Goal: Task Accomplishment & Management: Manage account settings

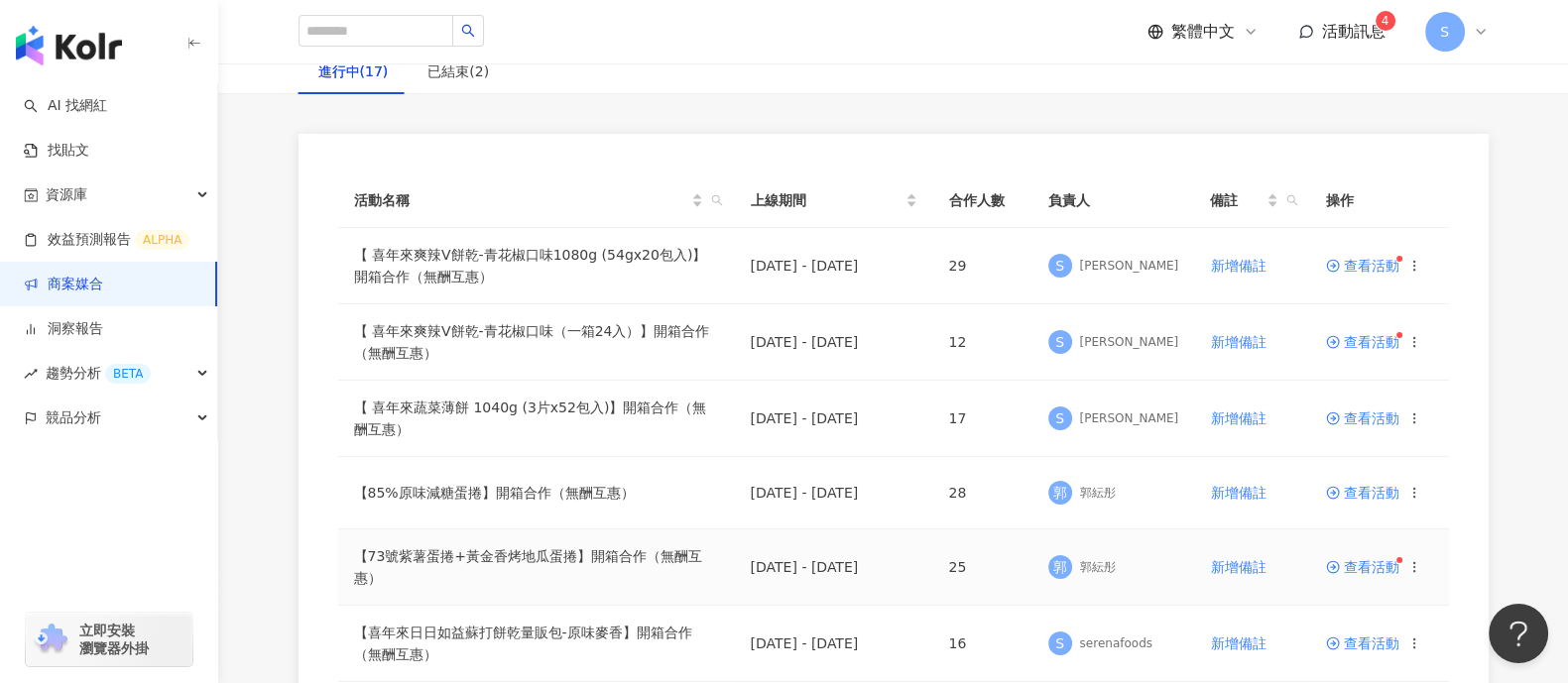
scroll to position [247, 0]
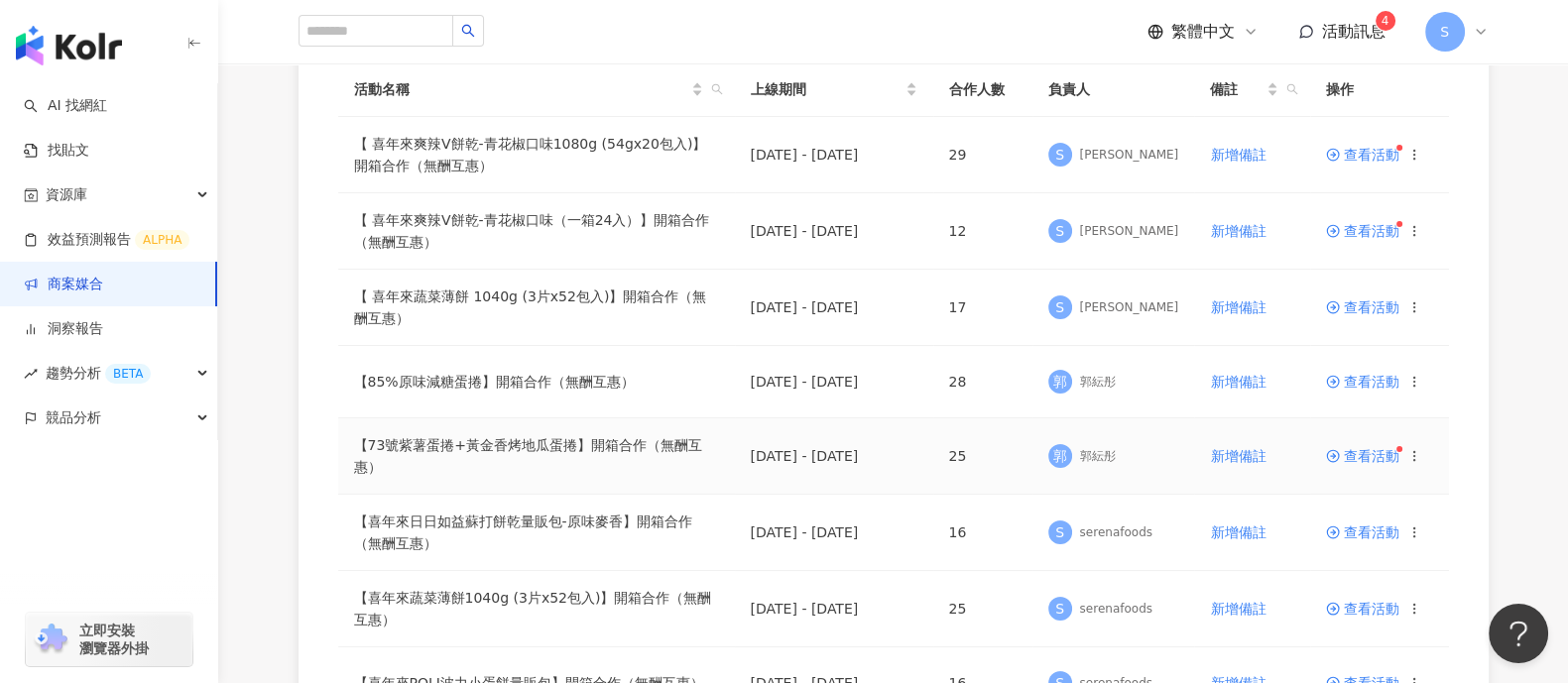
click at [1352, 451] on span "查看活動" at bounding box center [1362, 456] width 73 height 14
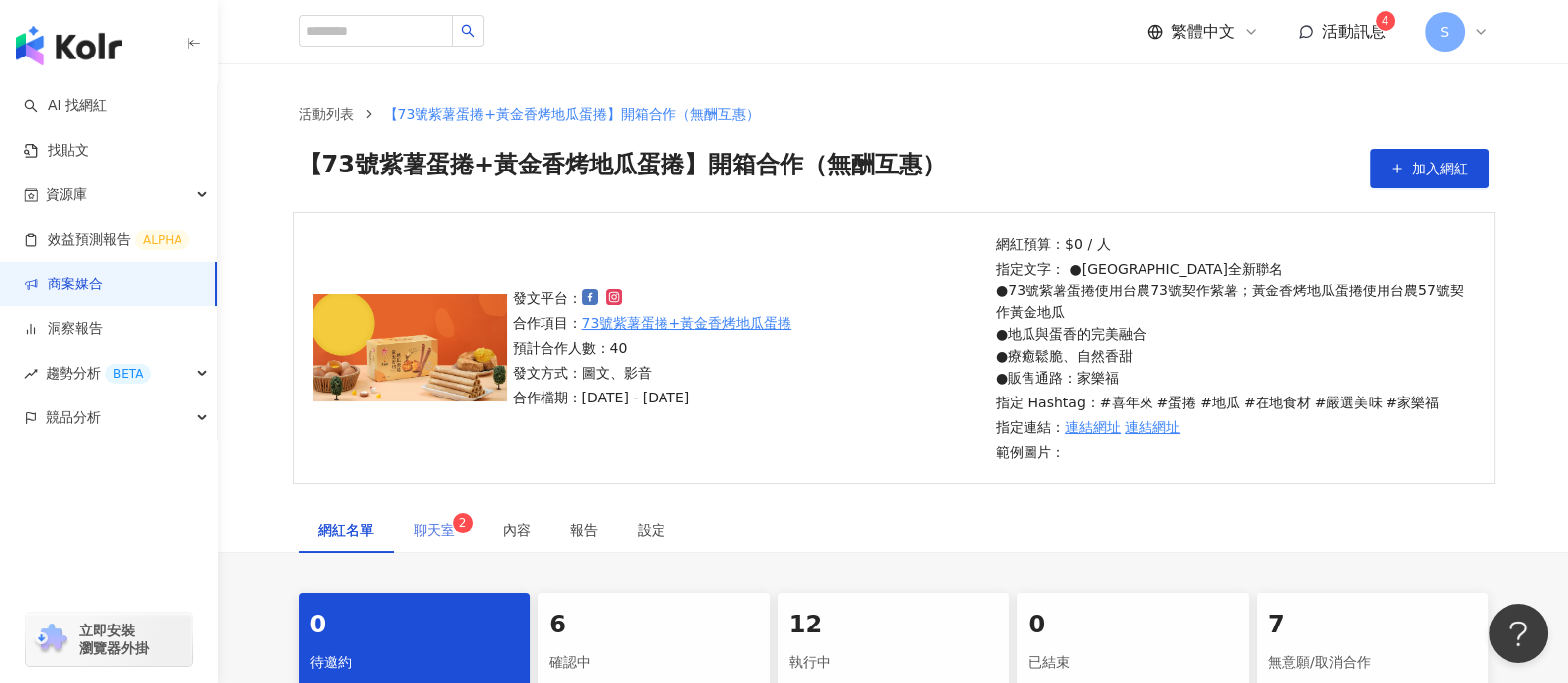
click at [458, 511] on div "聊天室 2" at bounding box center [437, 530] width 89 height 46
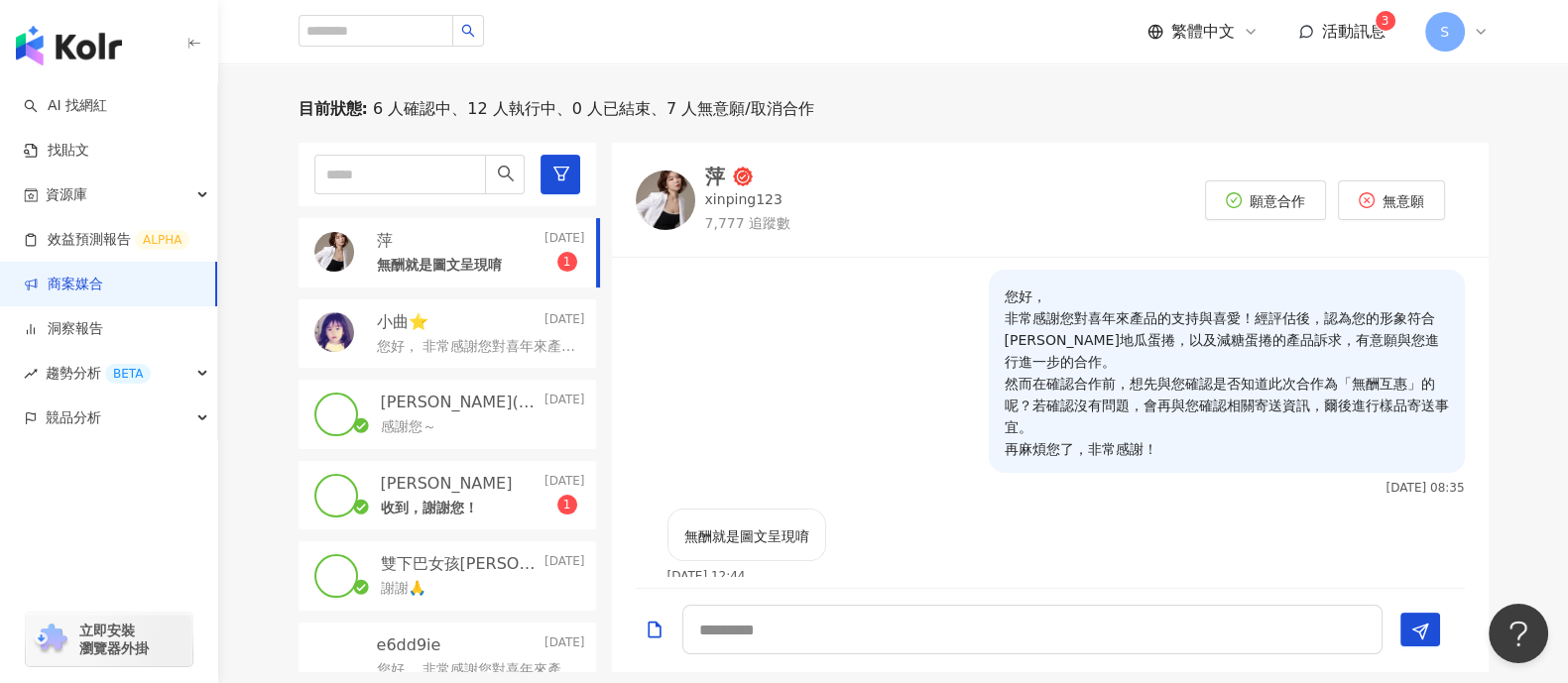
scroll to position [620, 0]
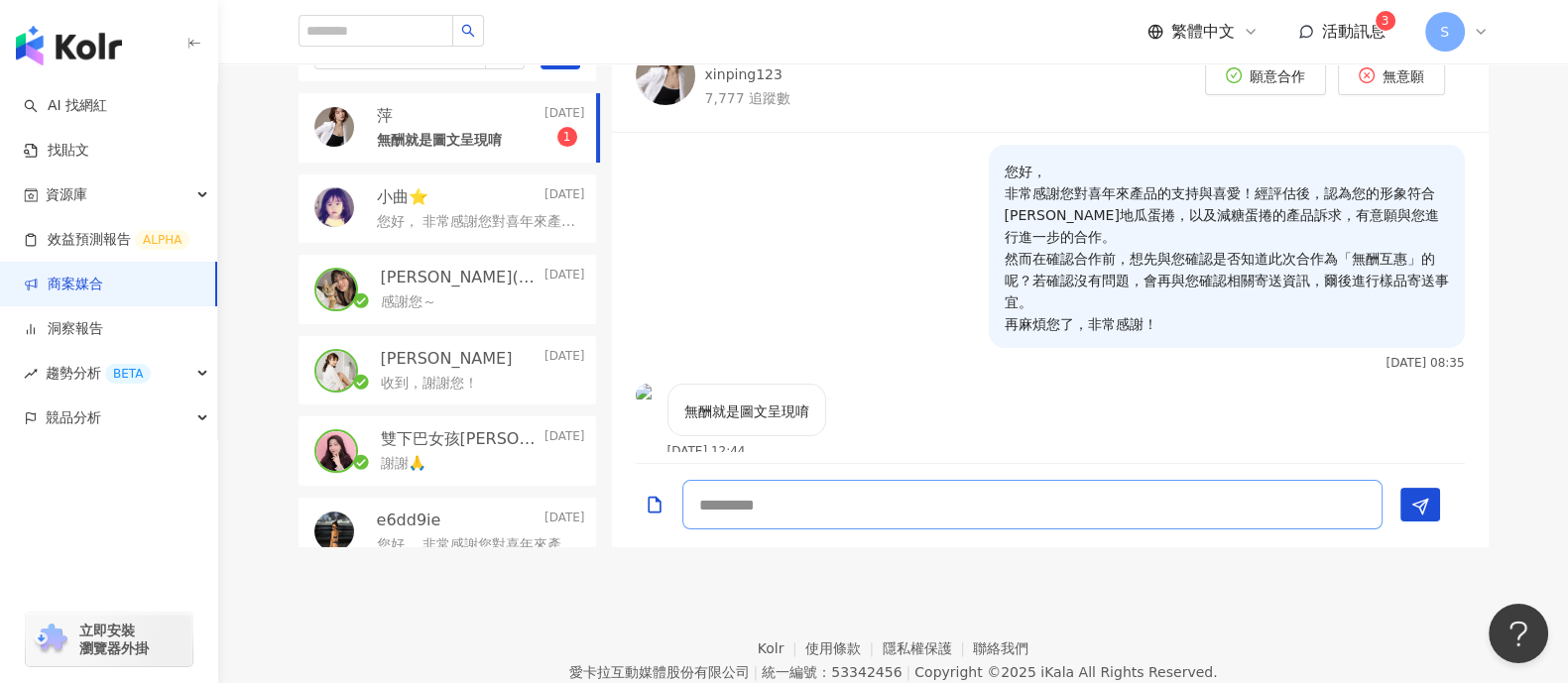
click at [1069, 518] on textarea at bounding box center [1032, 505] width 700 height 50
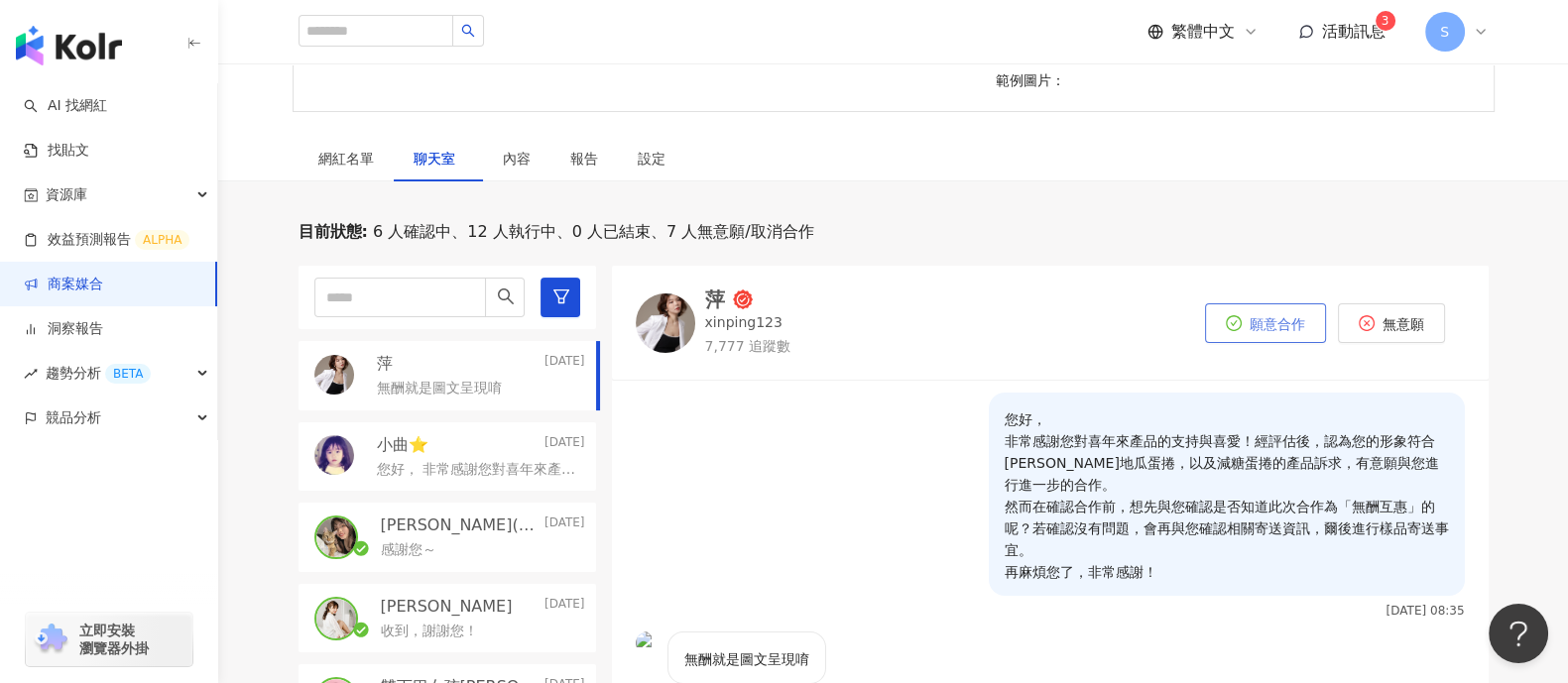
type textarea "**********"
click at [1247, 326] on button "願意合作" at bounding box center [1265, 324] width 121 height 40
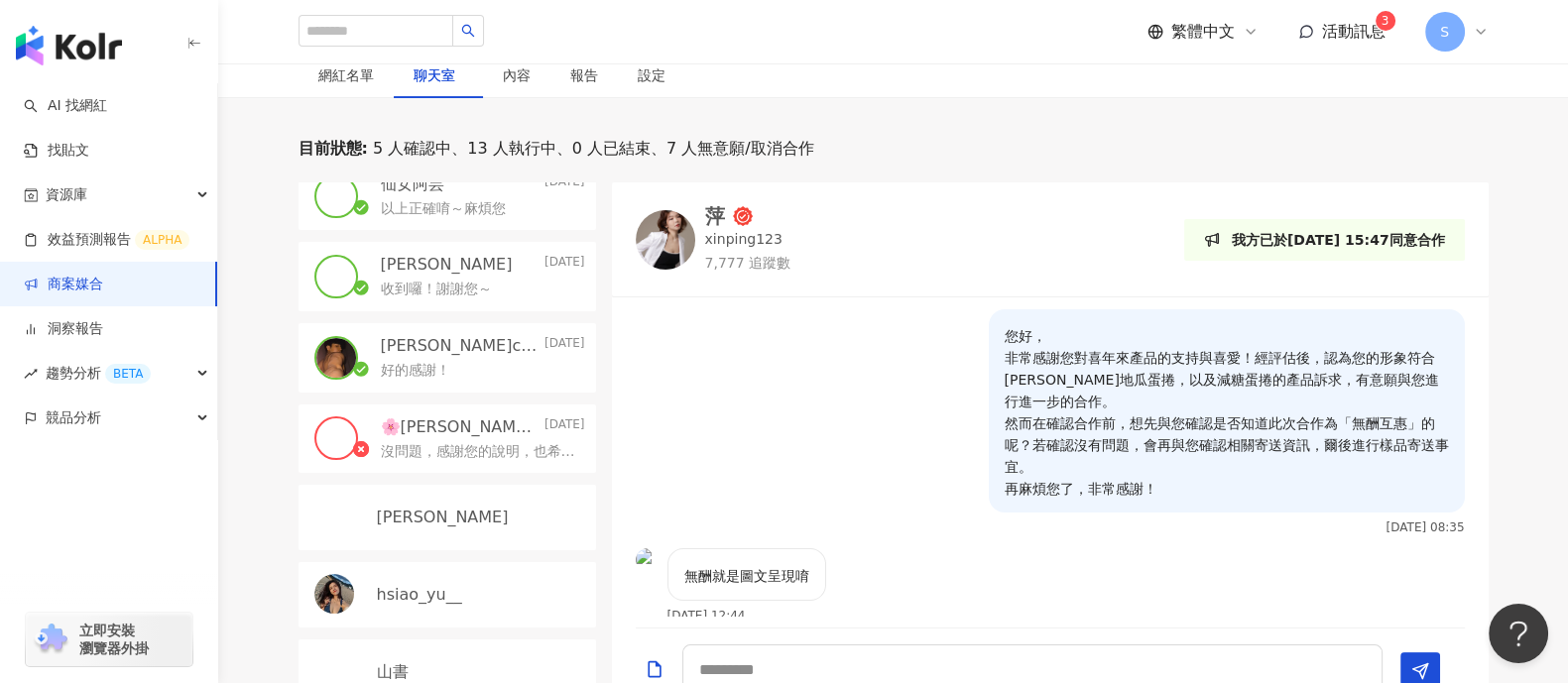
scroll to position [495, 0]
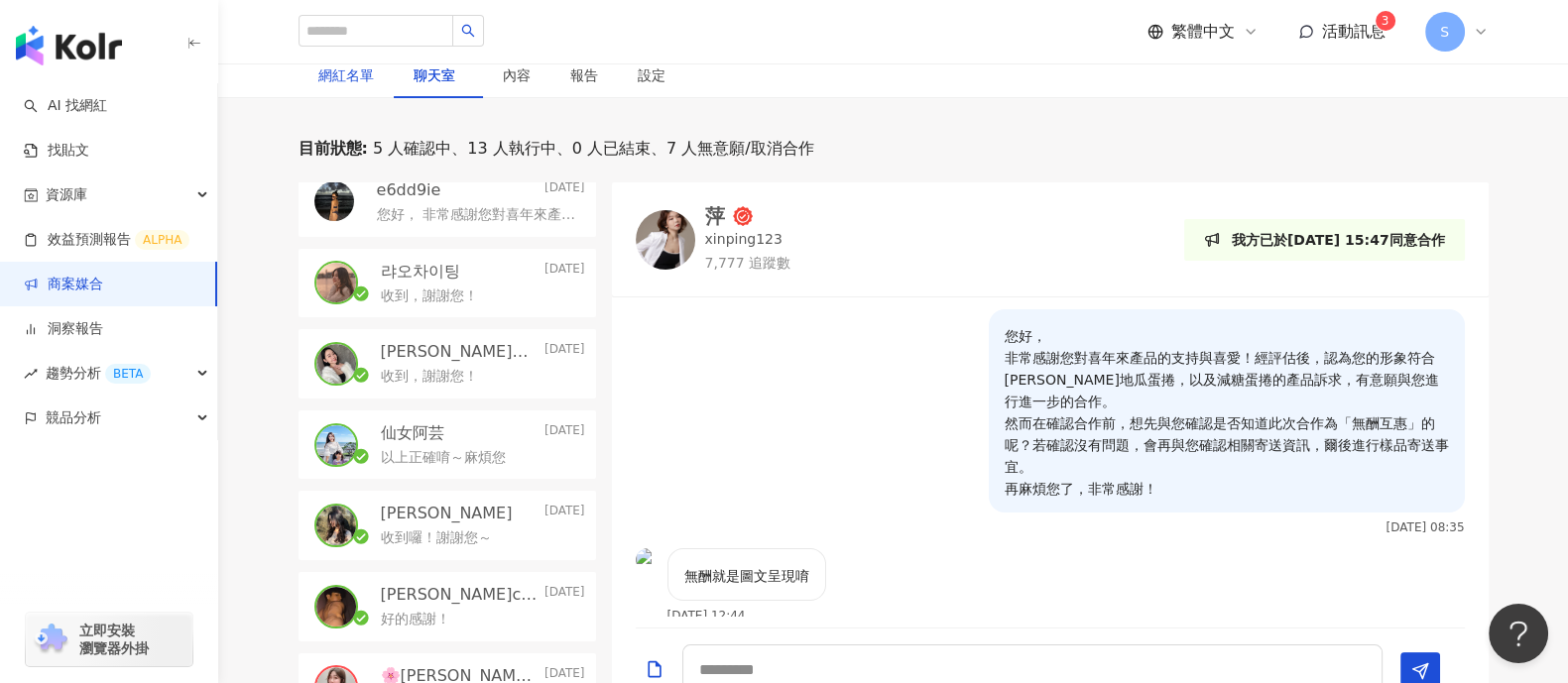
click at [364, 72] on div "網紅名單" at bounding box center [347, 76] width 56 height 22
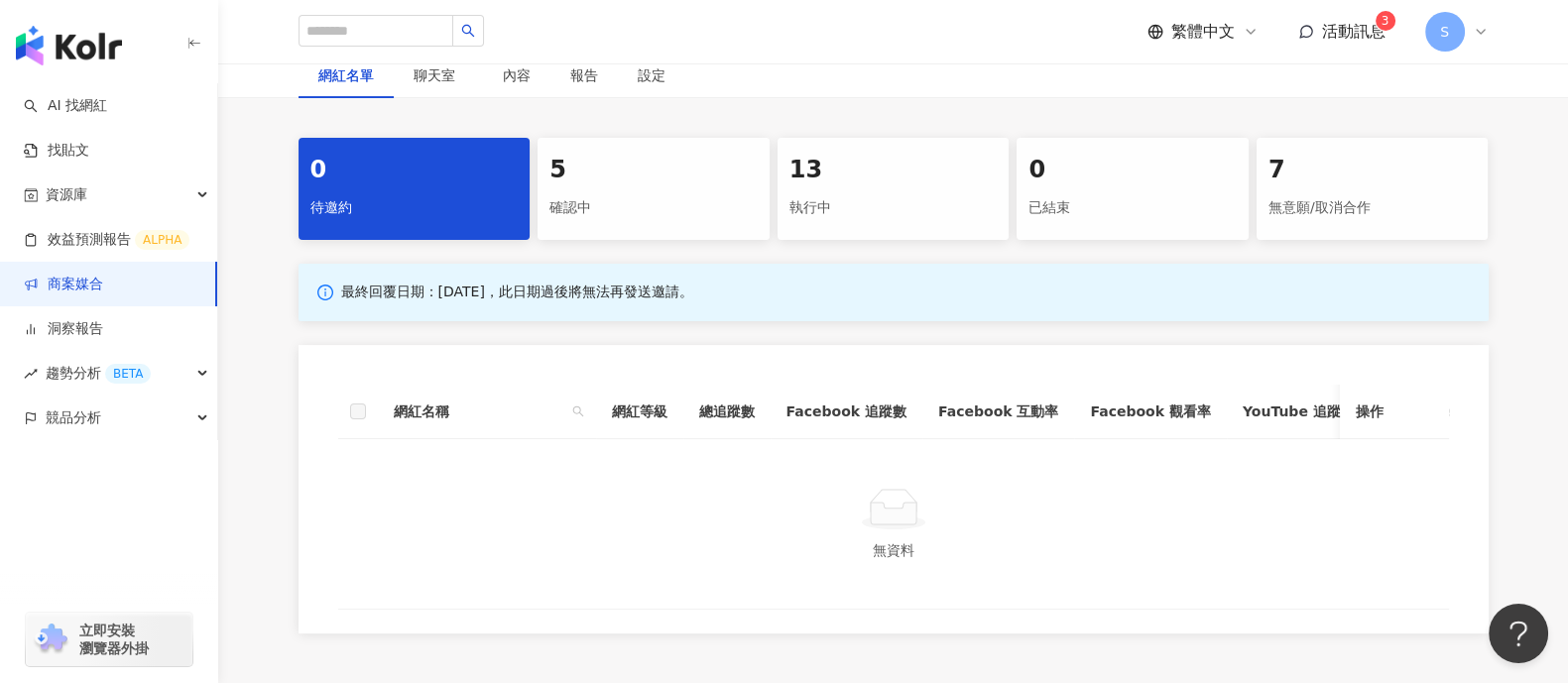
click at [1348, 22] on span "活動訊息" at bounding box center [1354, 31] width 64 height 19
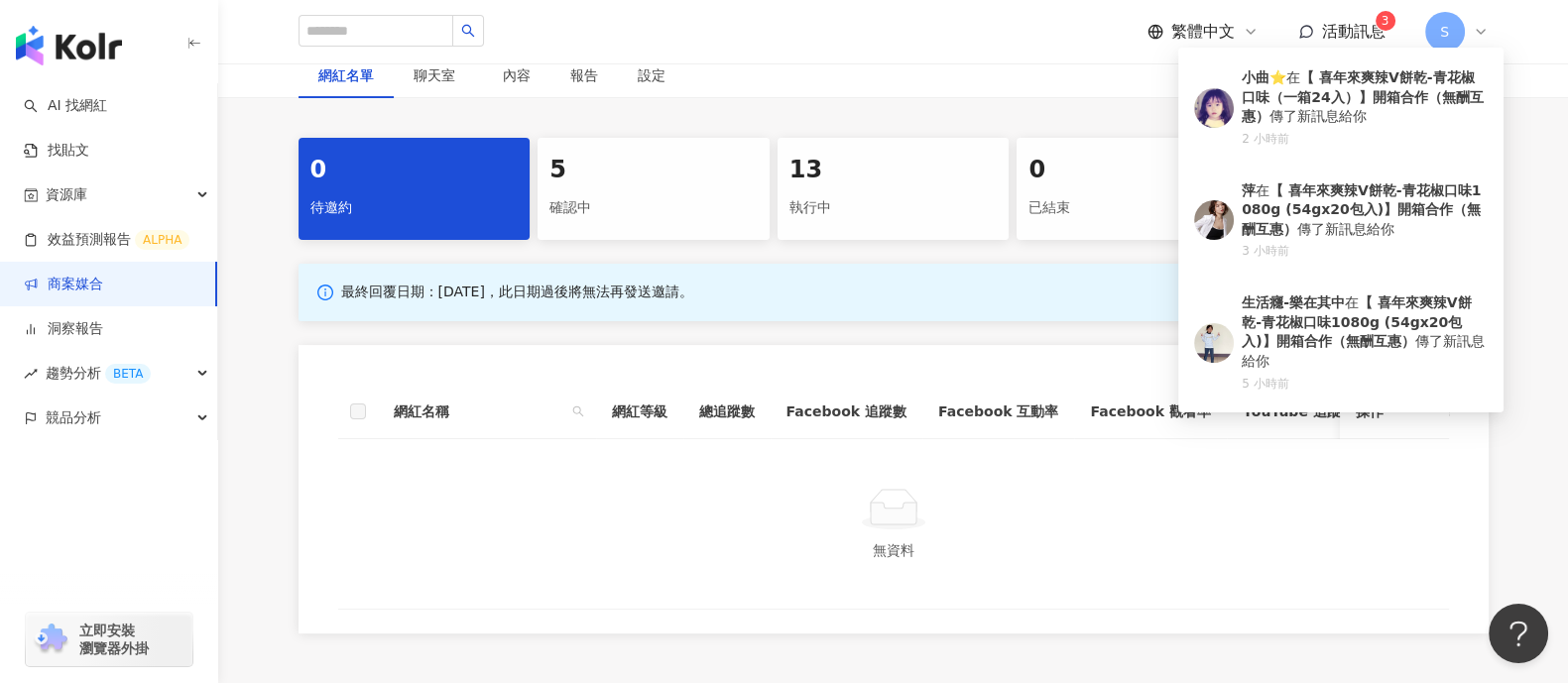
click at [1319, 523] on div at bounding box center [893, 509] width 1064 height 45
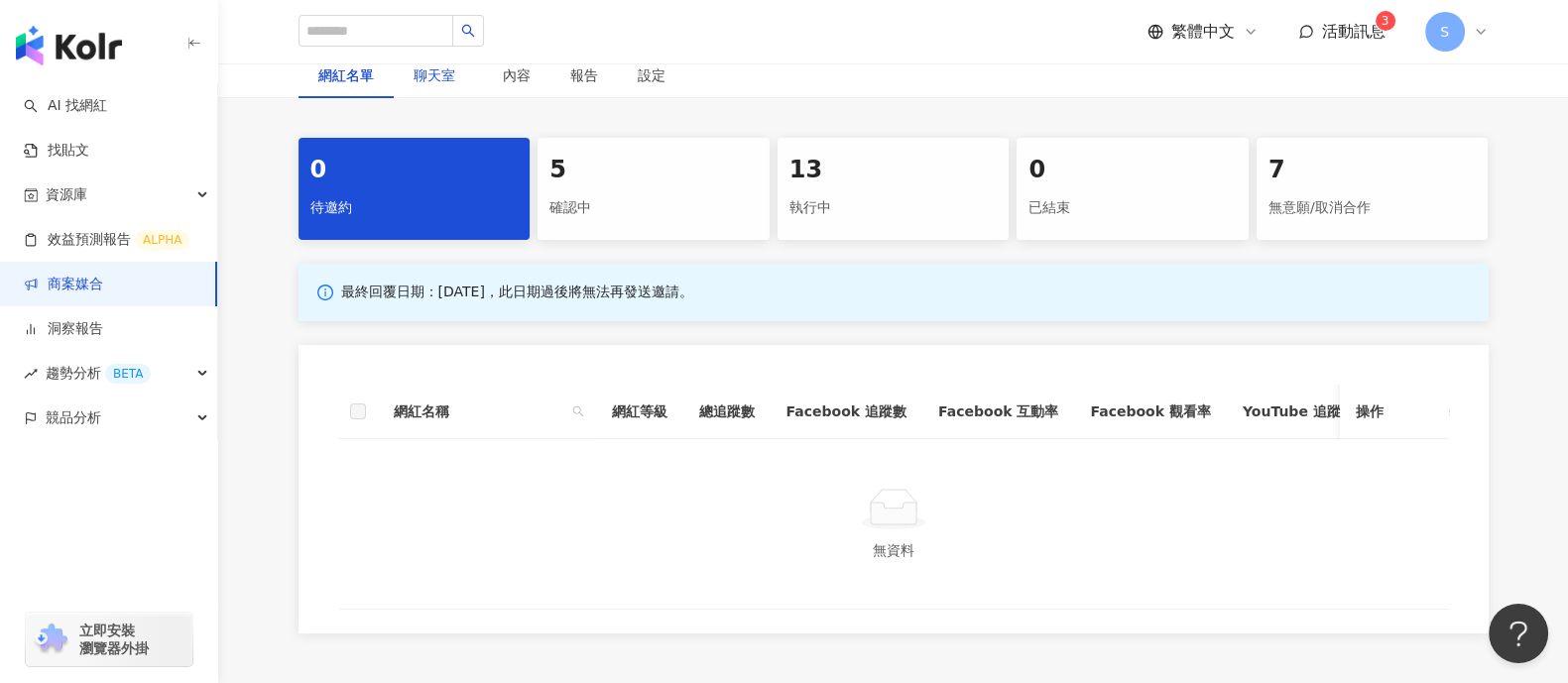
click at [426, 72] on span "聊天室" at bounding box center [438, 76] width 50 height 14
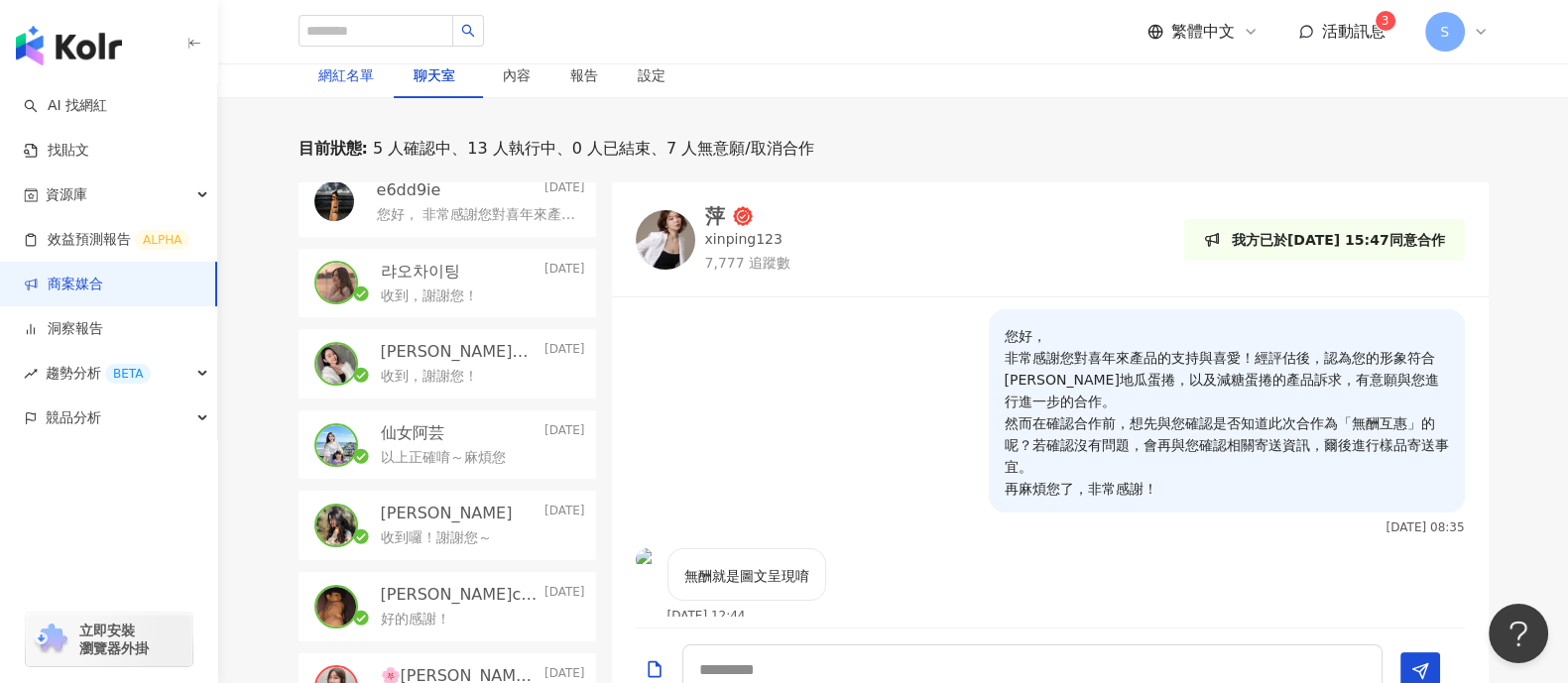
click at [341, 77] on div "網紅名單" at bounding box center [347, 76] width 56 height 22
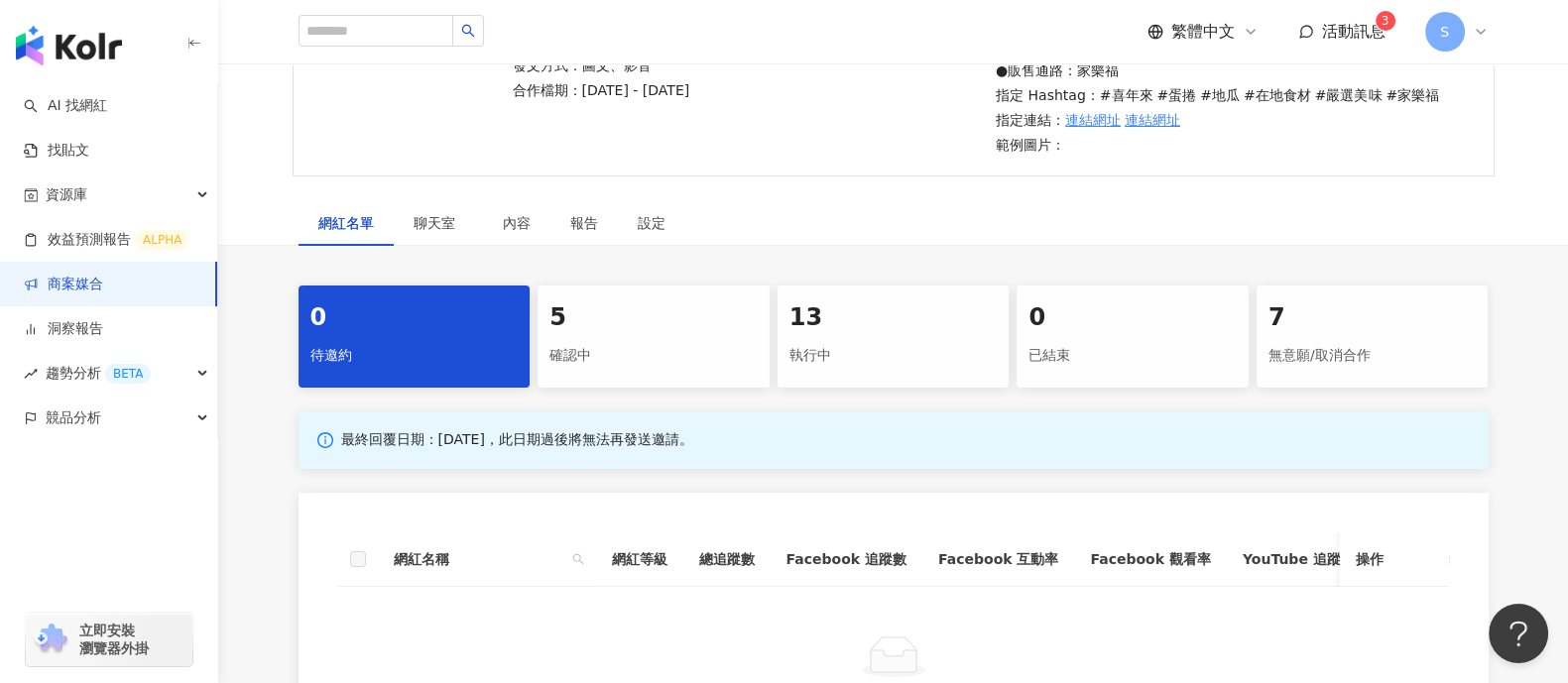
scroll to position [84, 0]
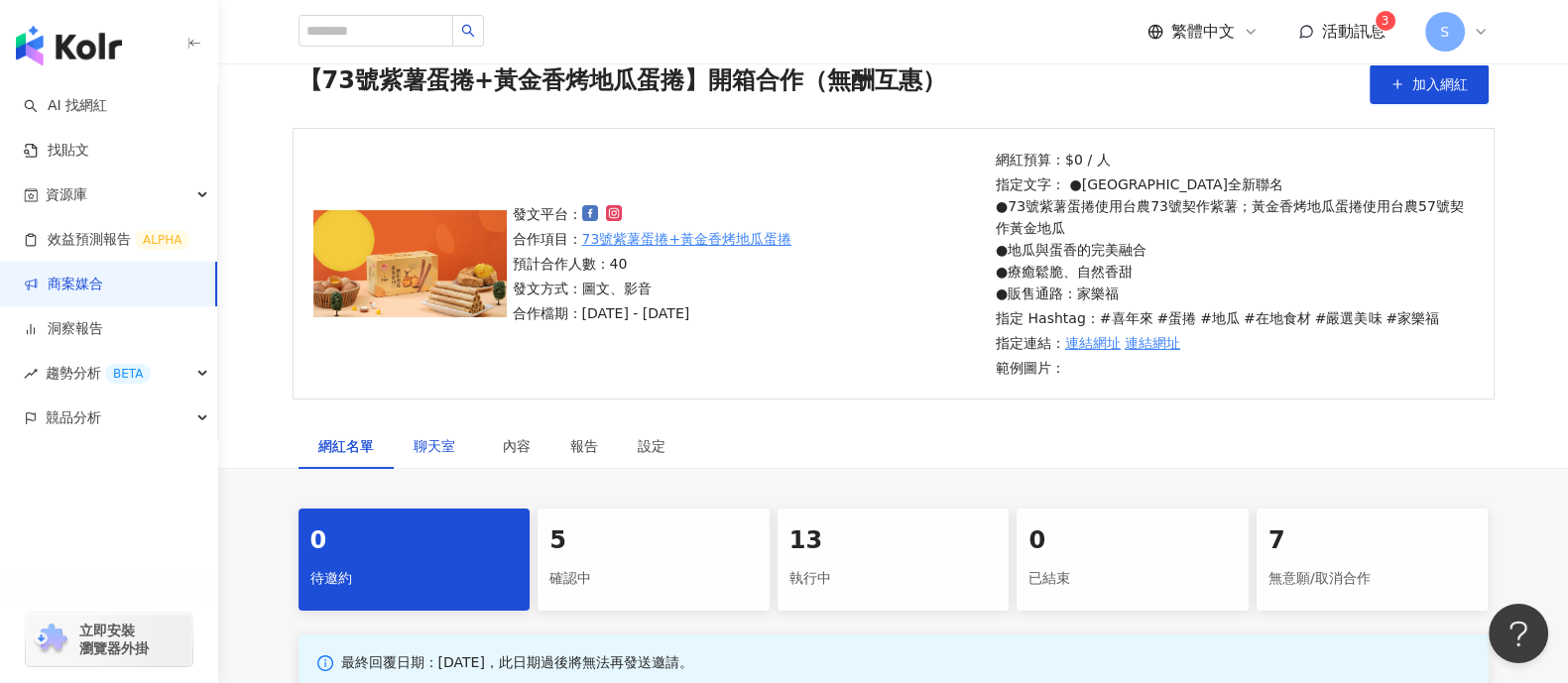
click at [416, 441] on span "聊天室" at bounding box center [438, 446] width 50 height 14
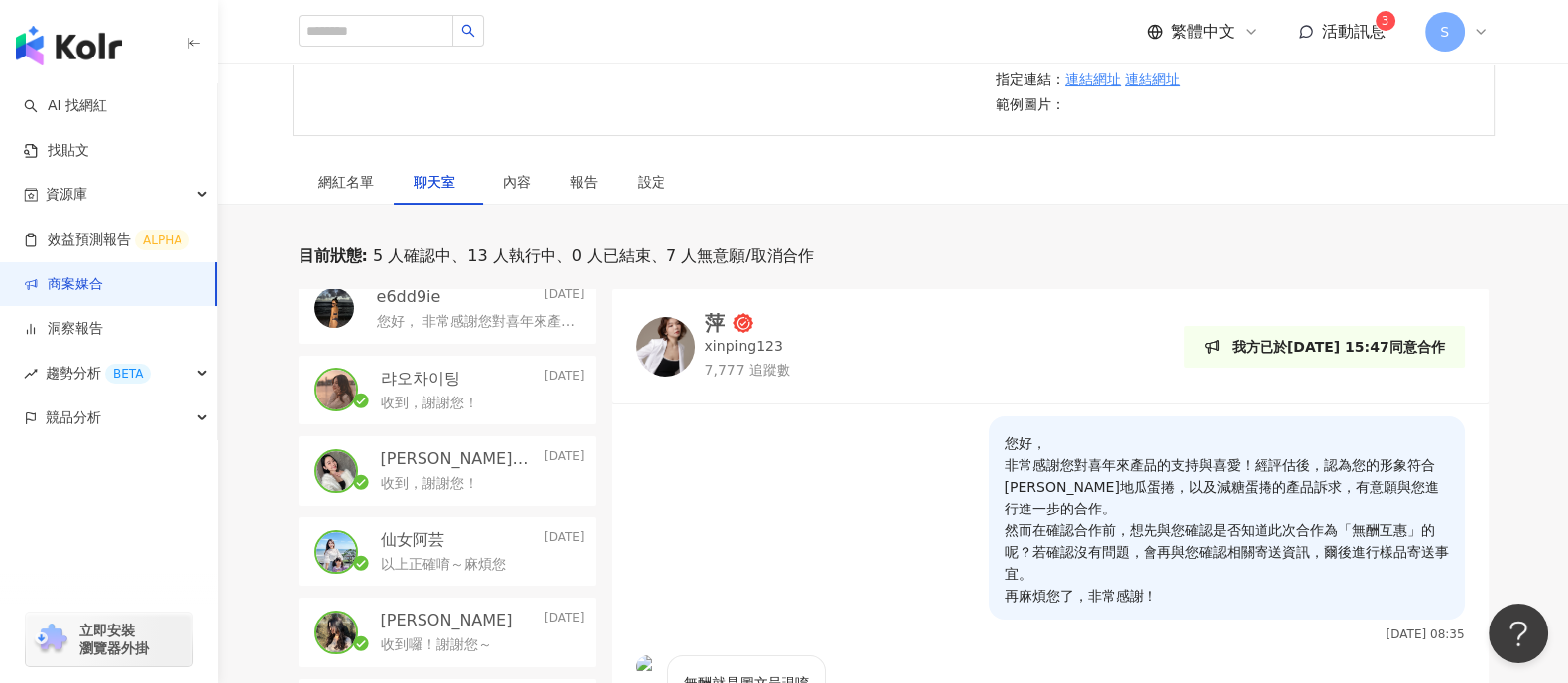
scroll to position [455, 0]
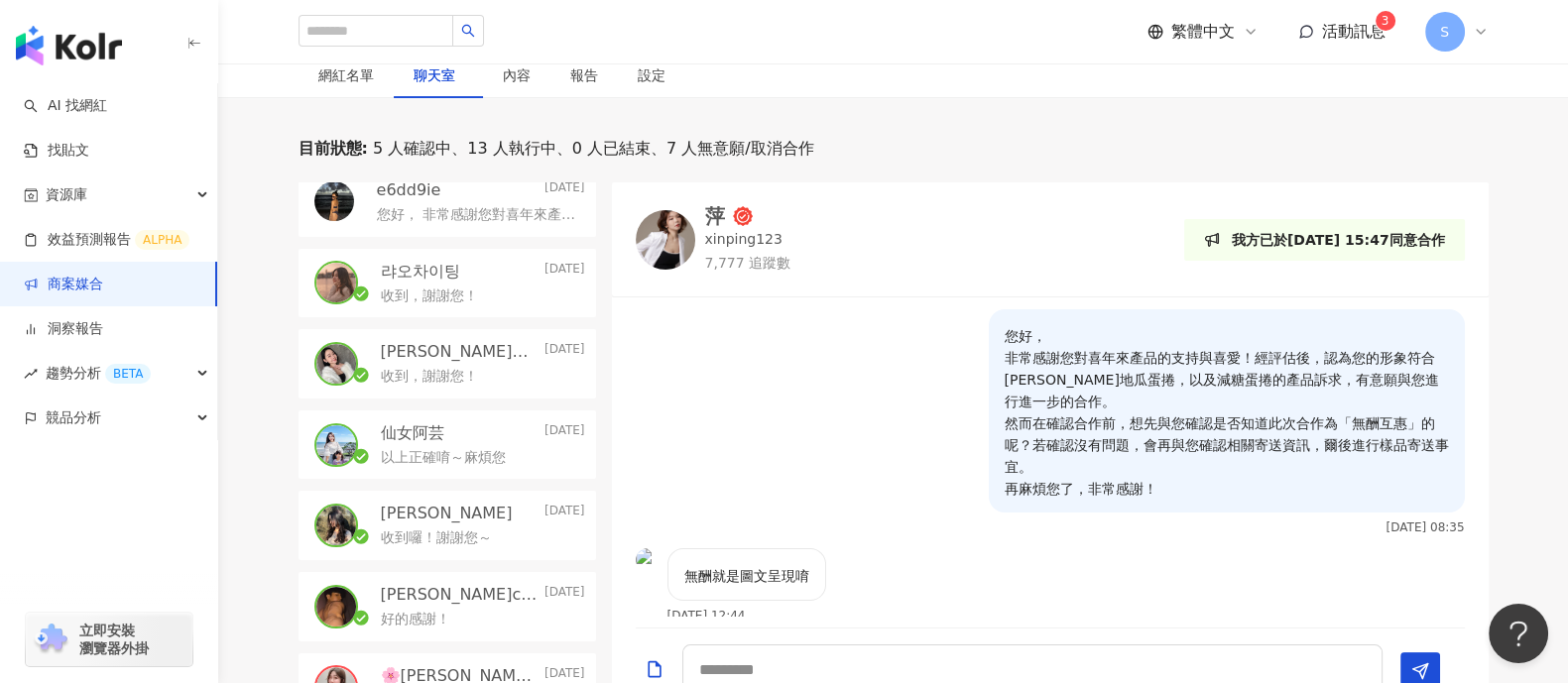
click at [715, 207] on div "萍" at bounding box center [715, 217] width 20 height 20
click at [337, 76] on div "網紅名單" at bounding box center [347, 76] width 56 height 22
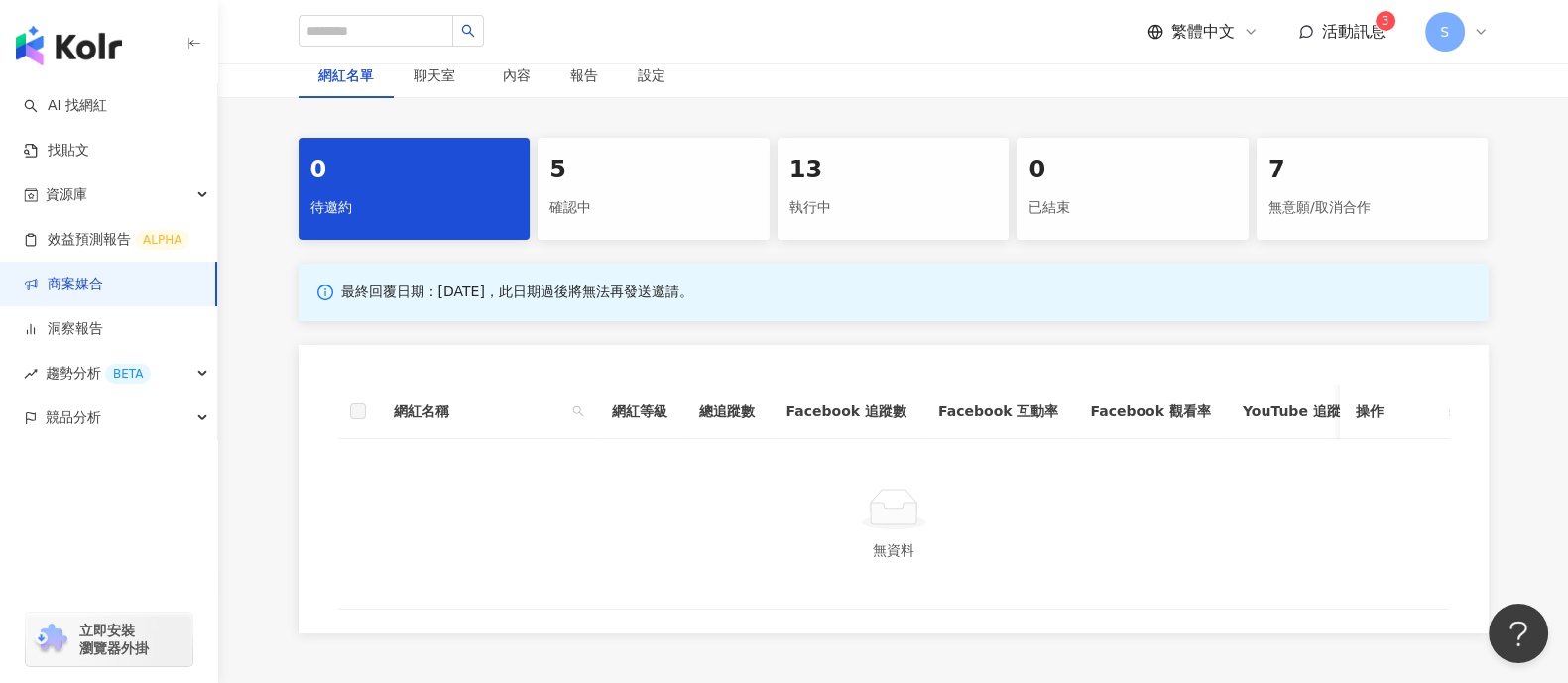
click at [596, 198] on div "確認中" at bounding box center [653, 209] width 209 height 34
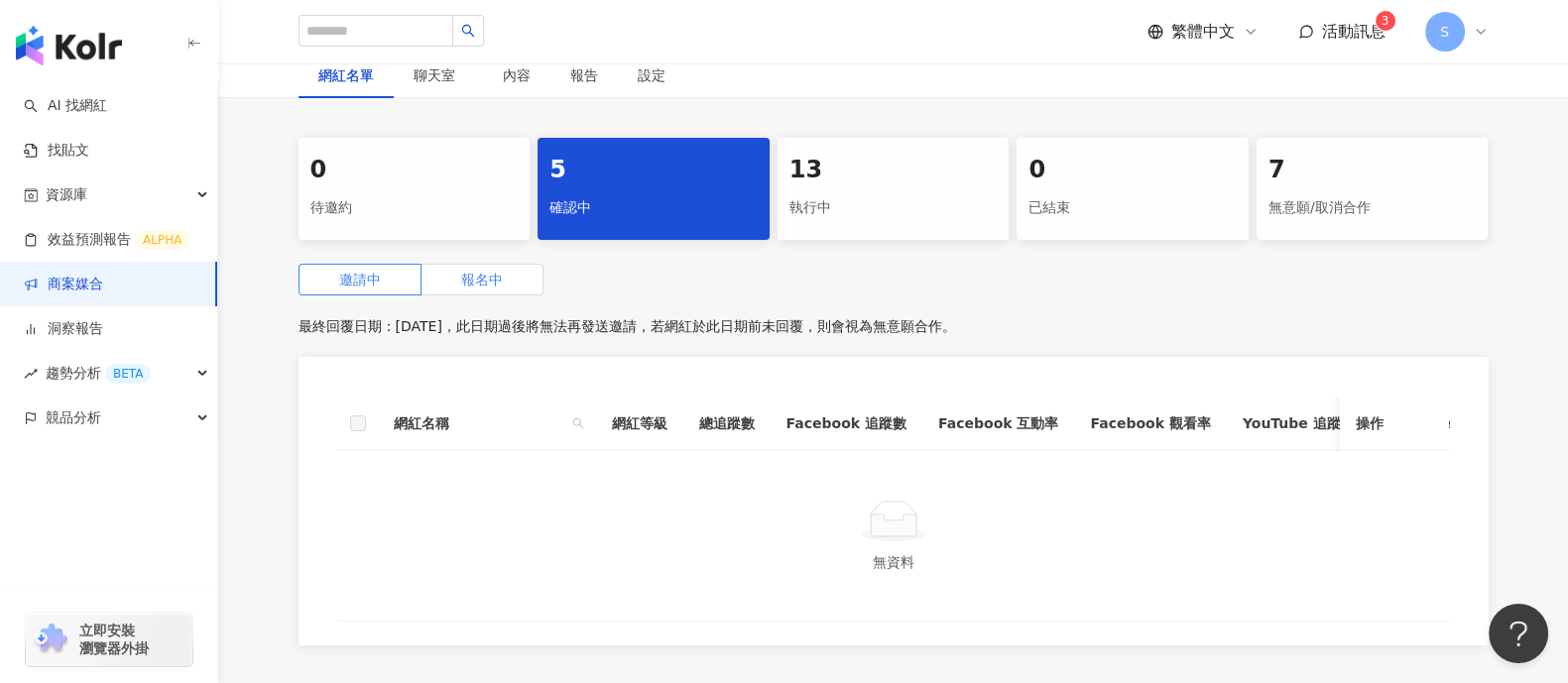
click at [494, 284] on span "報名中" at bounding box center [482, 280] width 42 height 16
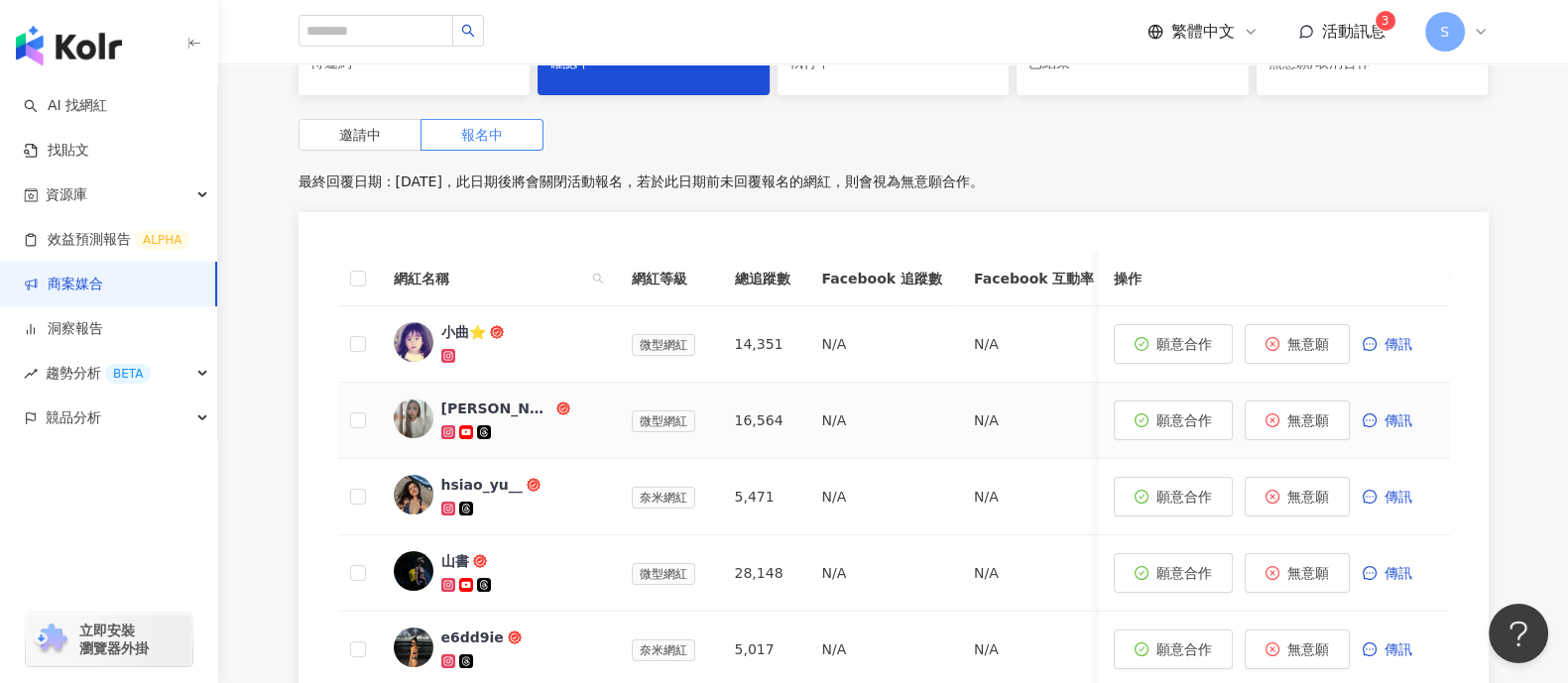
scroll to position [455, 0]
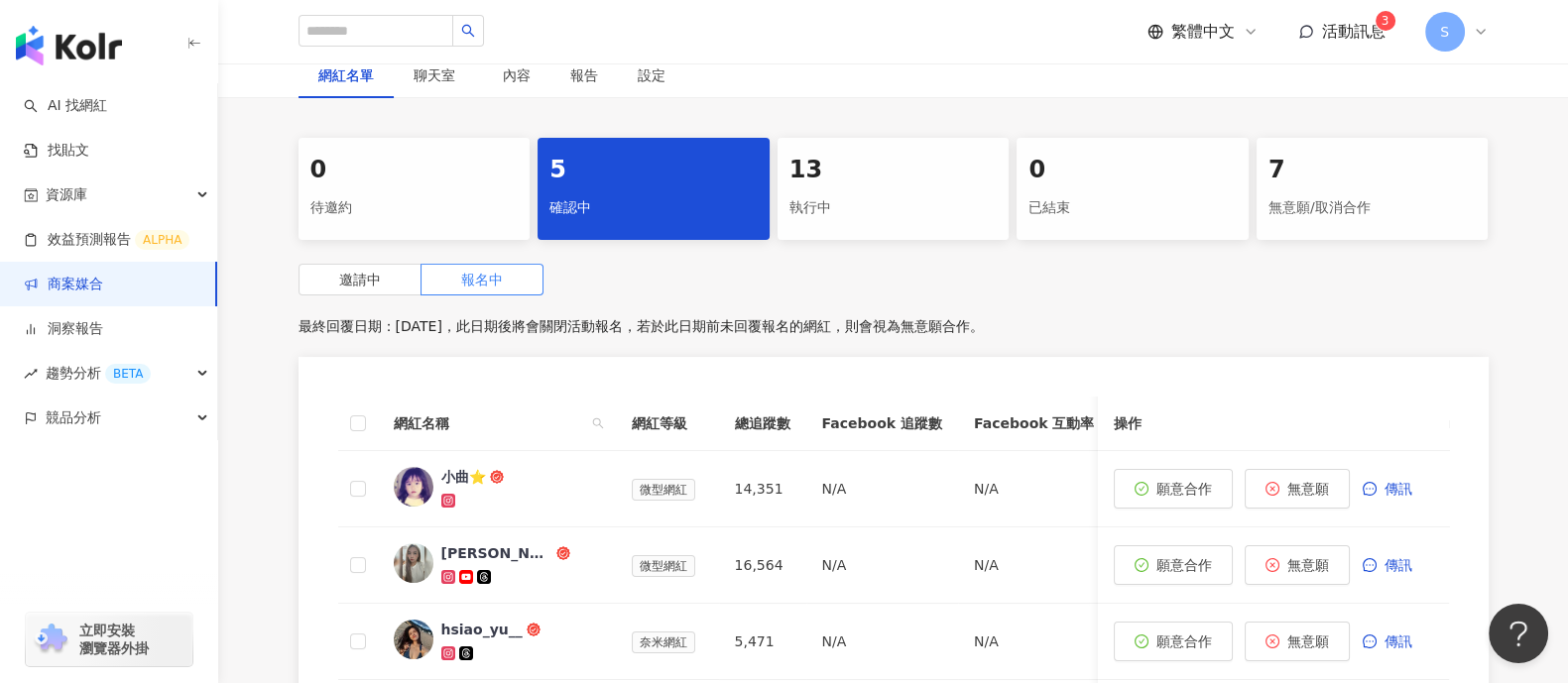
drag, startPoint x: 858, startPoint y: 203, endPoint x: 846, endPoint y: 217, distance: 18.4
click at [858, 203] on div "執行中" at bounding box center [894, 209] width 209 height 34
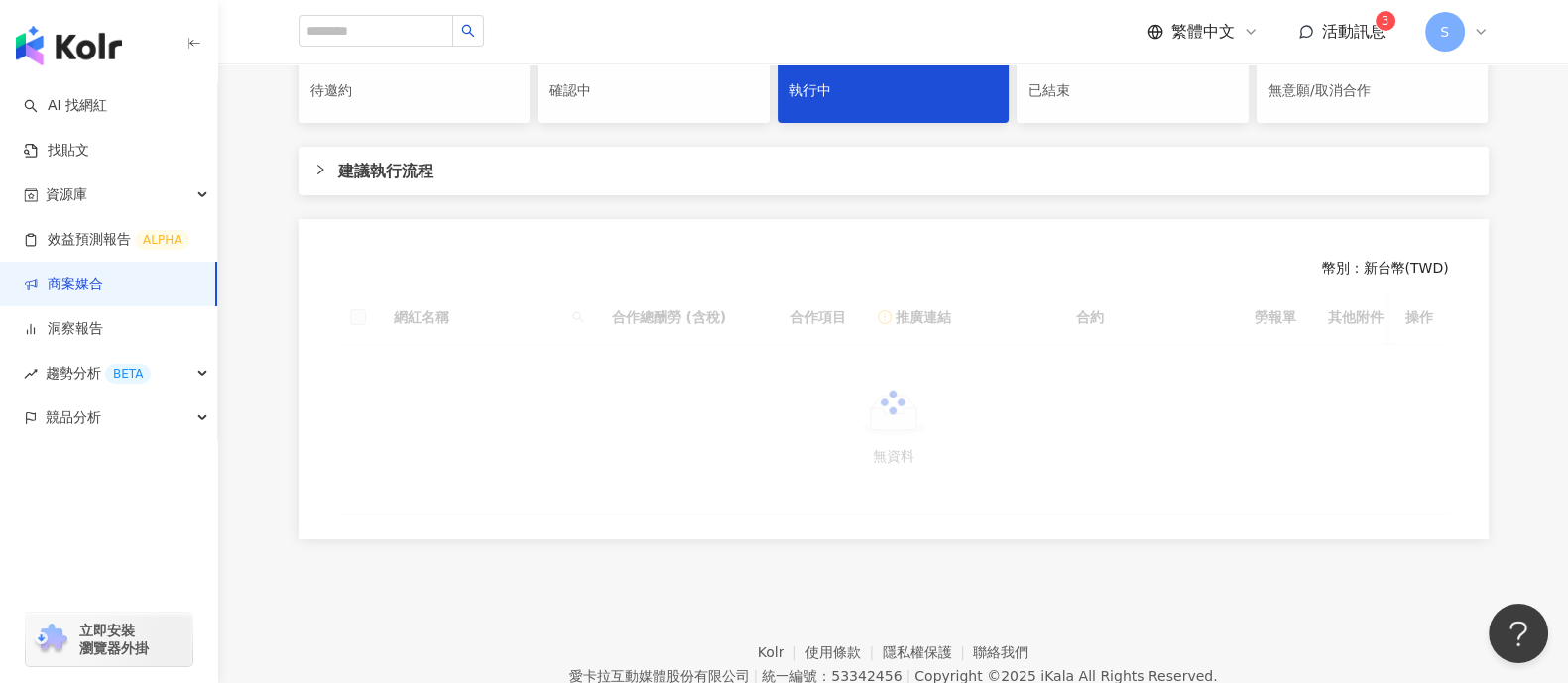
scroll to position [678, 0]
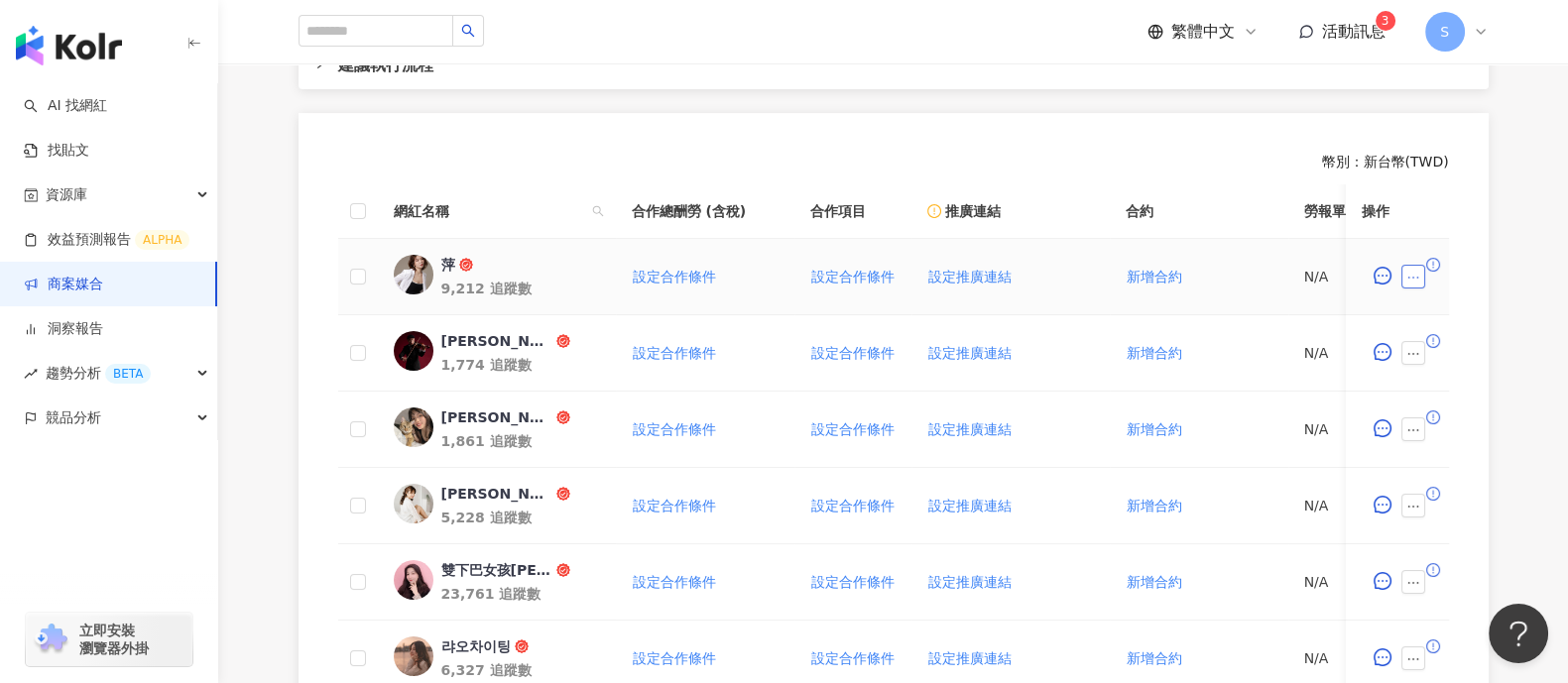
click at [1413, 283] on icon "ellipsis" at bounding box center [1413, 278] width 14 height 14
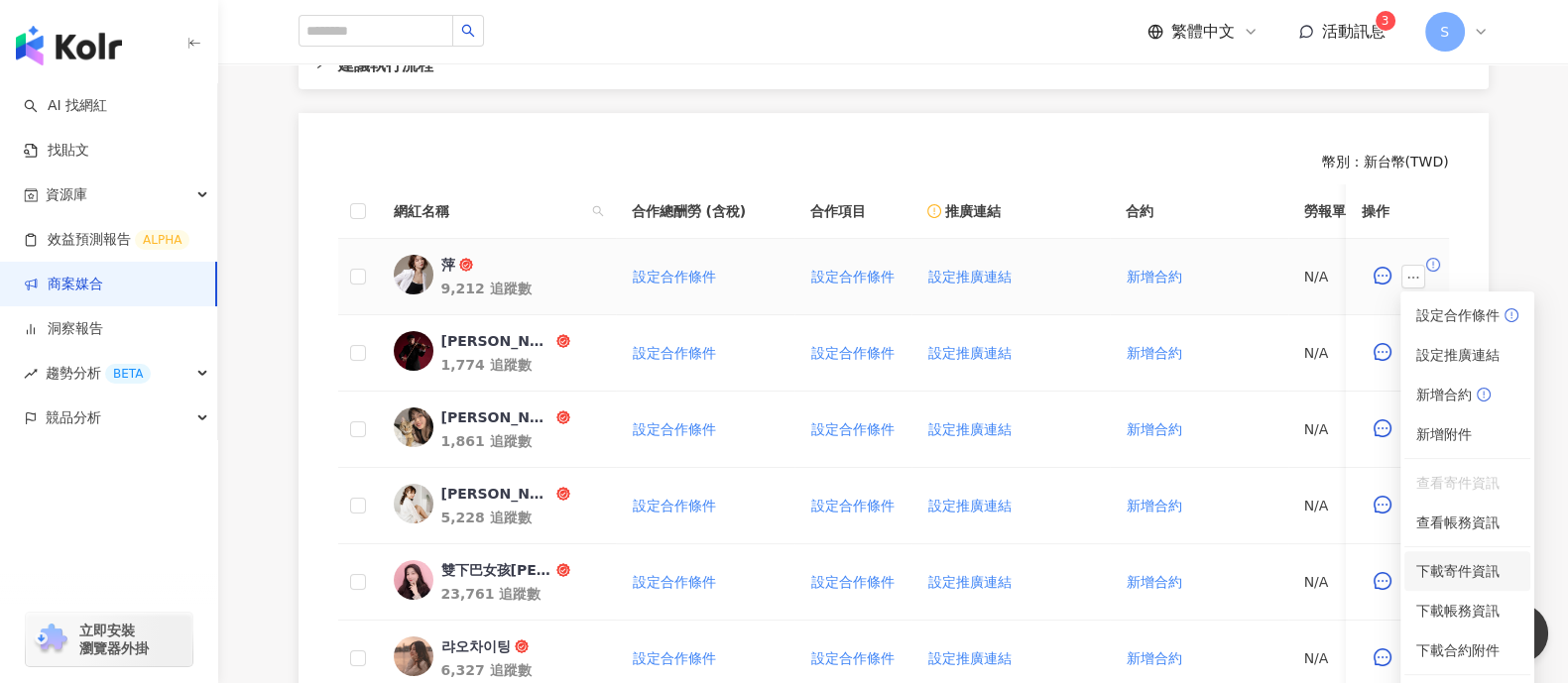
click at [1489, 562] on span "下載寄件資訊" at bounding box center [1467, 571] width 102 height 22
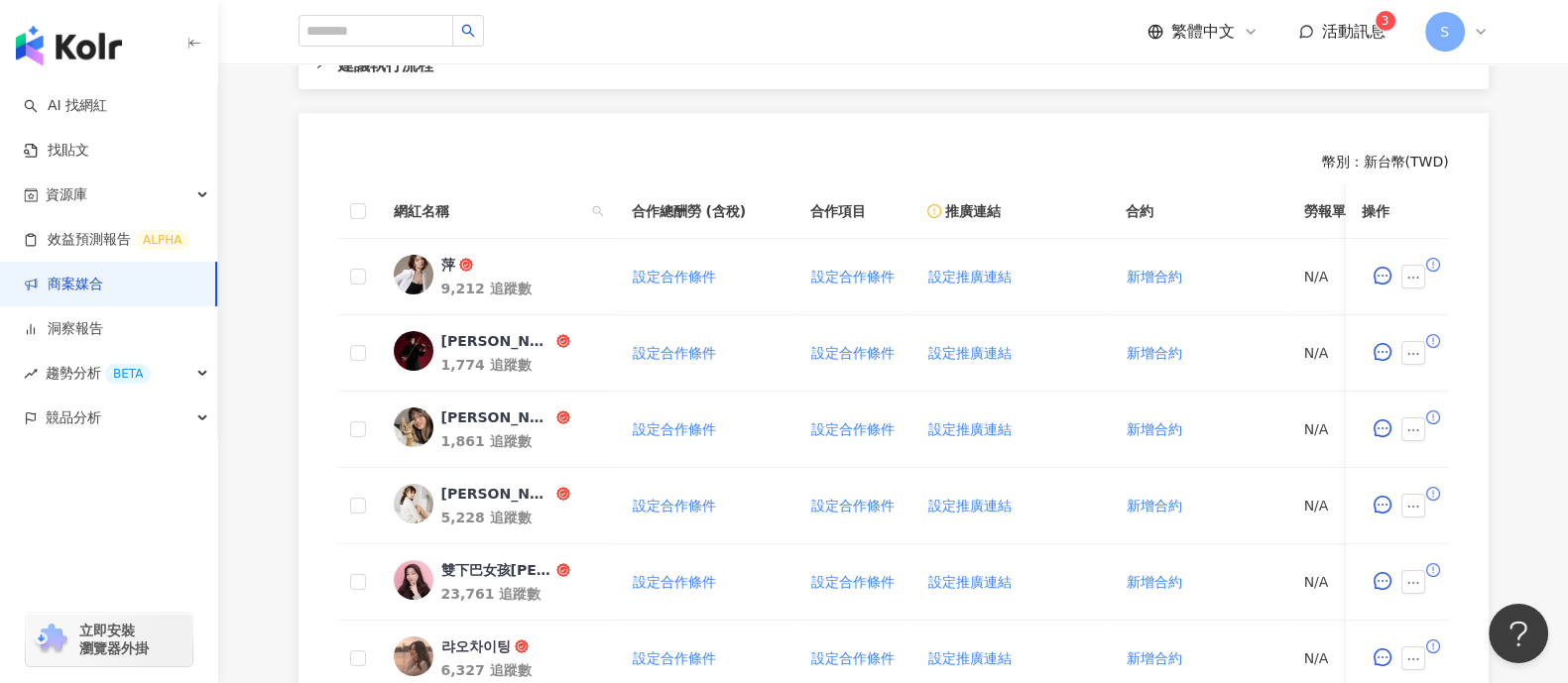
click at [1555, 270] on div "0 待邀約 5 確認中 13 執行中 0 已結束 7 無意願/取消合作 建議執行流程 幣別 ： 新台幣 ( TWD ) 網紅名稱 合作總酬勞 (含稅) 合作項…" at bounding box center [893, 502] width 1350 height 1175
